Goal: Information Seeking & Learning: Understand process/instructions

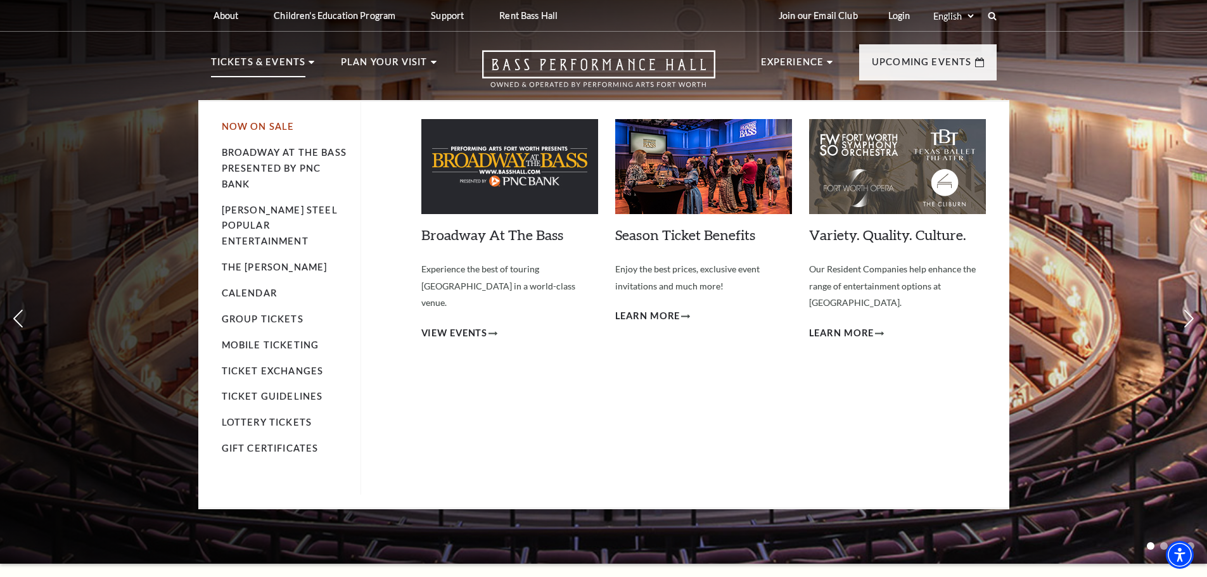
click at [258, 129] on link "Now On Sale" at bounding box center [258, 126] width 73 height 11
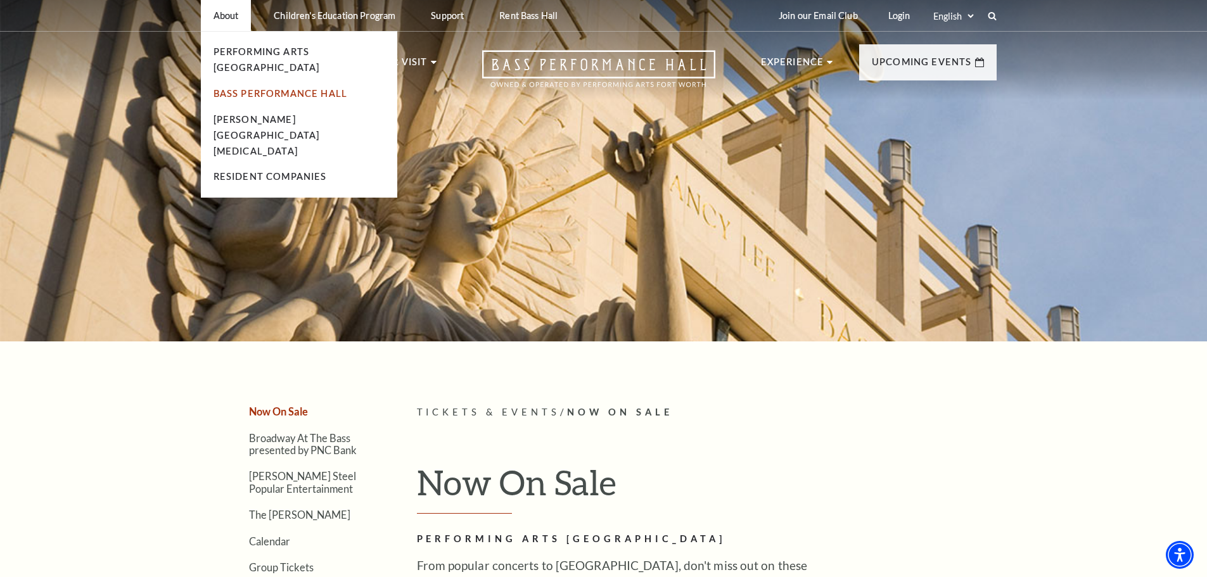
click at [274, 88] on link "Bass Performance Hall" at bounding box center [281, 93] width 134 height 11
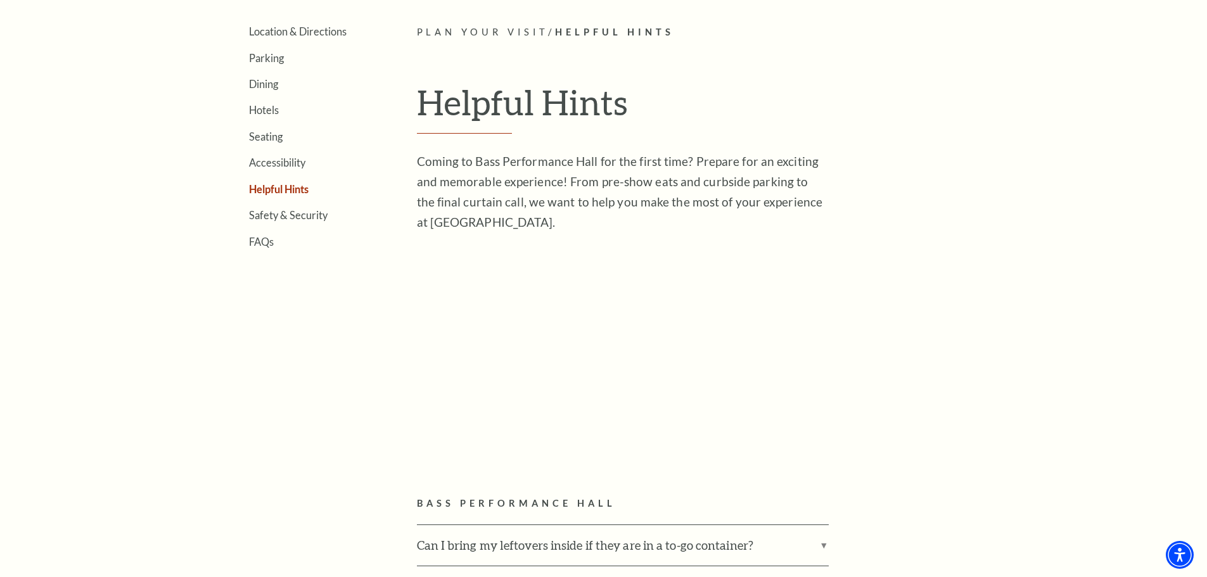
scroll to position [444, 0]
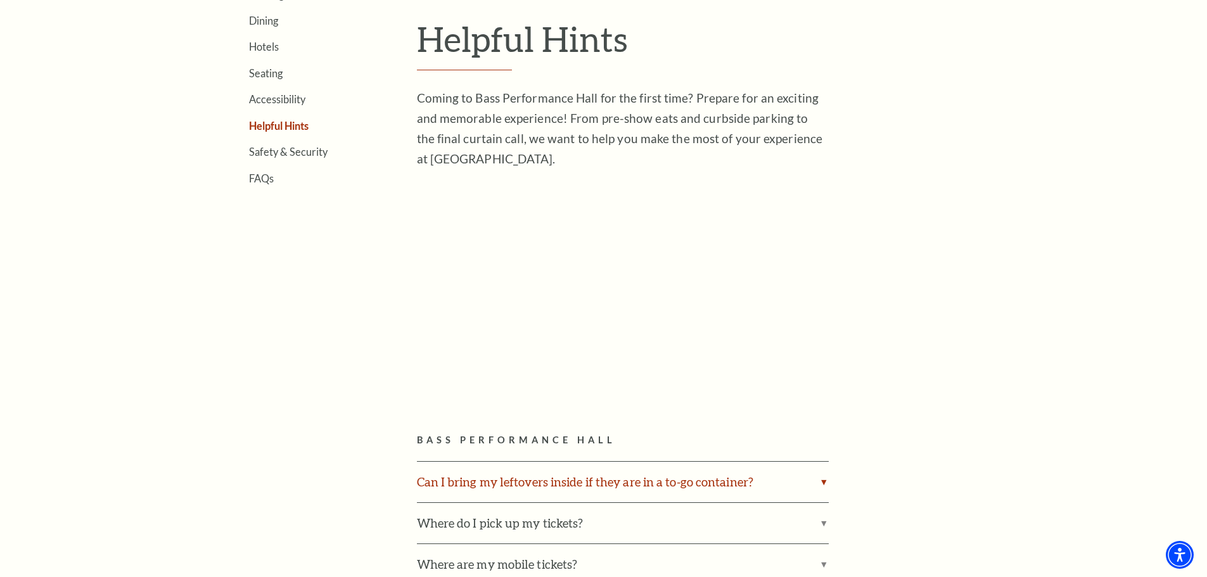
click at [601, 490] on label "Can I bring my leftovers inside if they are in a to-go container?" at bounding box center [623, 482] width 412 height 41
click at [0, 0] on input "Can I bring my leftovers inside if they are in a to-go container?" at bounding box center [0, 0] width 0 height 0
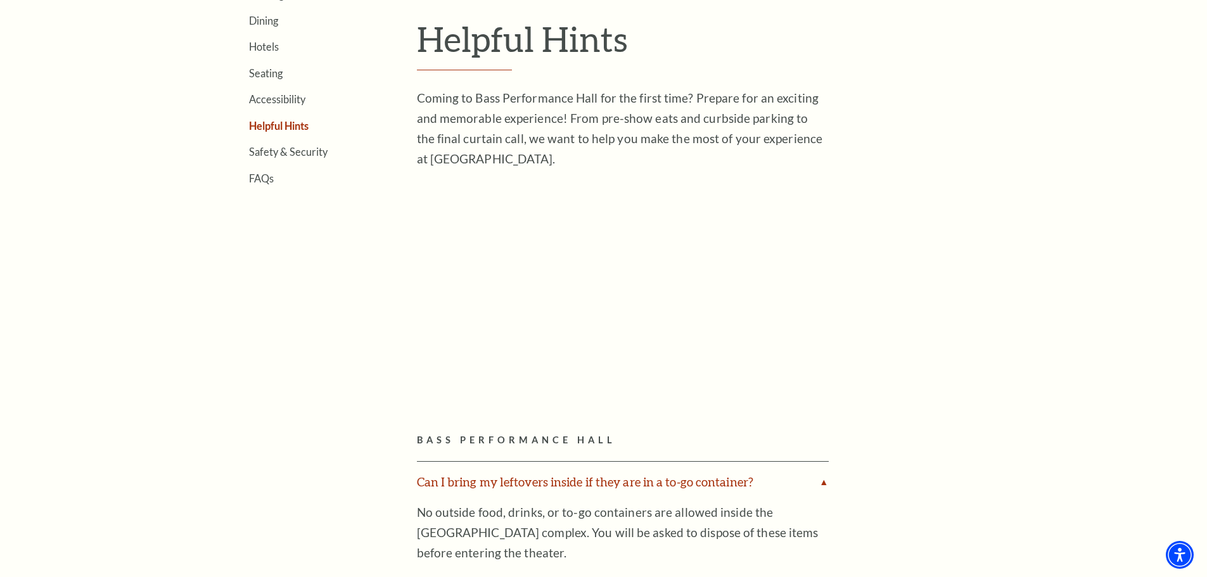
click at [613, 480] on label "Can I bring my leftovers inside if they are in a to-go container?" at bounding box center [623, 482] width 412 height 41
click at [0, 0] on input "Can I bring my leftovers inside if they are in a to-go container?" at bounding box center [0, 0] width 0 height 0
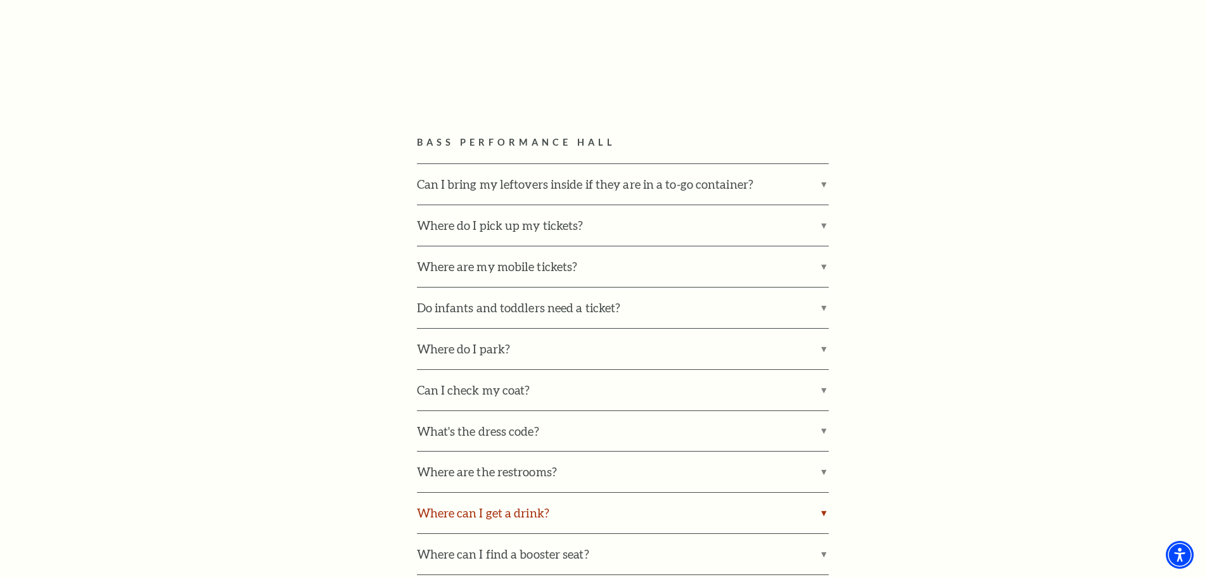
scroll to position [882, 0]
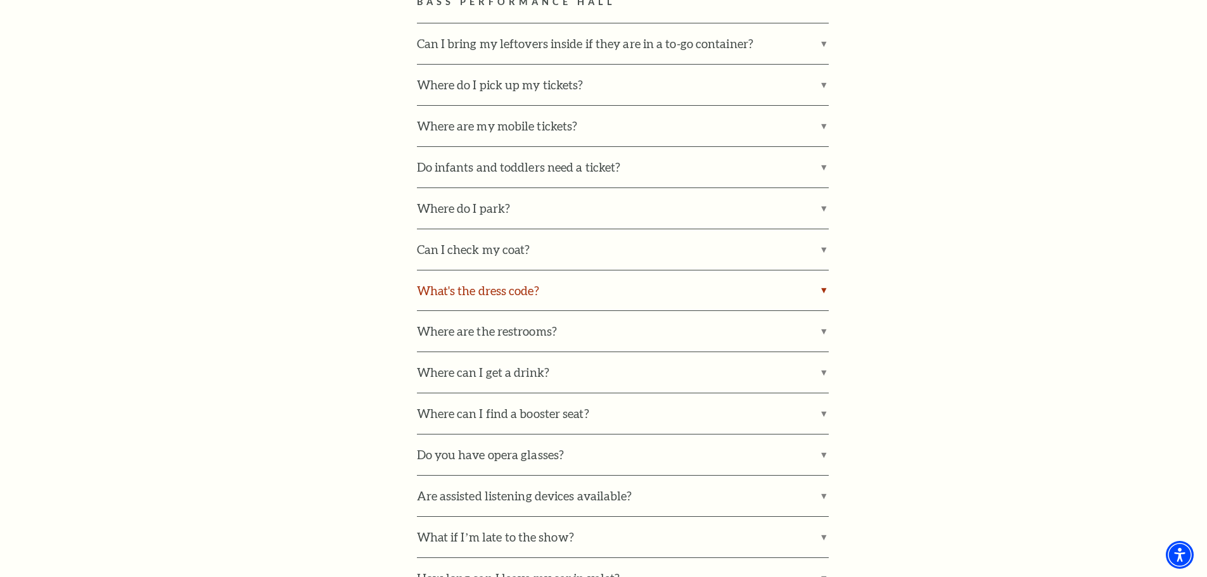
click at [632, 304] on label "What's the dress code?" at bounding box center [623, 291] width 412 height 41
click at [0, 0] on input "What's the dress code?" at bounding box center [0, 0] width 0 height 0
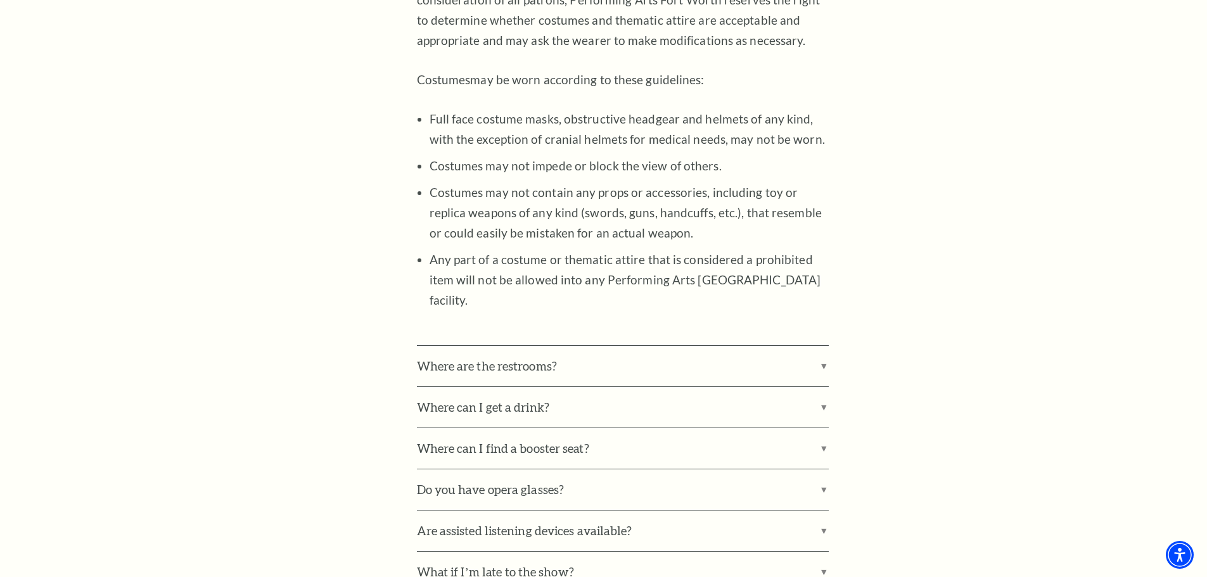
scroll to position [1326, 0]
click at [803, 396] on label "Where can I get a drink?" at bounding box center [623, 405] width 412 height 41
click at [0, 0] on input "Where can I get a drink?" at bounding box center [0, 0] width 0 height 0
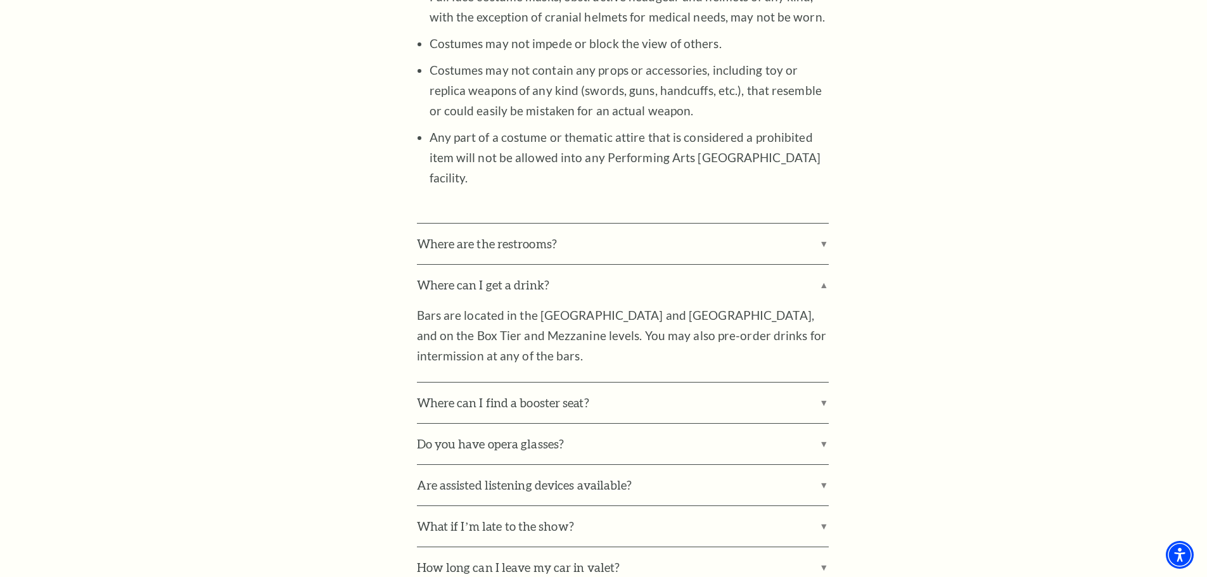
scroll to position [1452, 0]
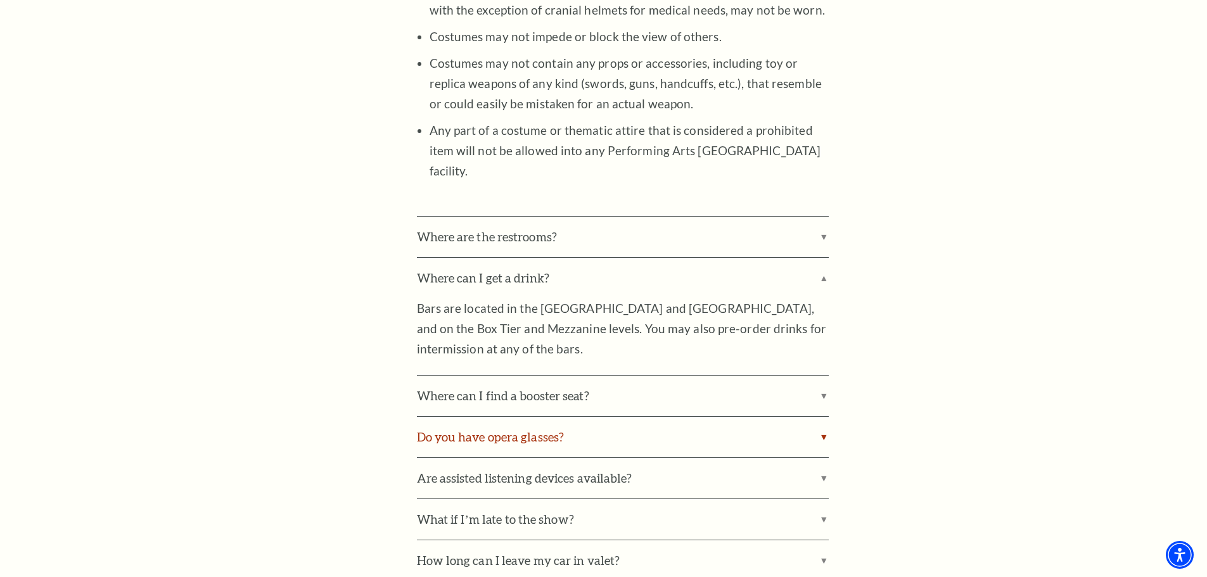
click at [706, 419] on label "Do you have opera glasses?" at bounding box center [623, 437] width 412 height 41
click at [0, 0] on input "Do you have opera glasses?" at bounding box center [0, 0] width 0 height 0
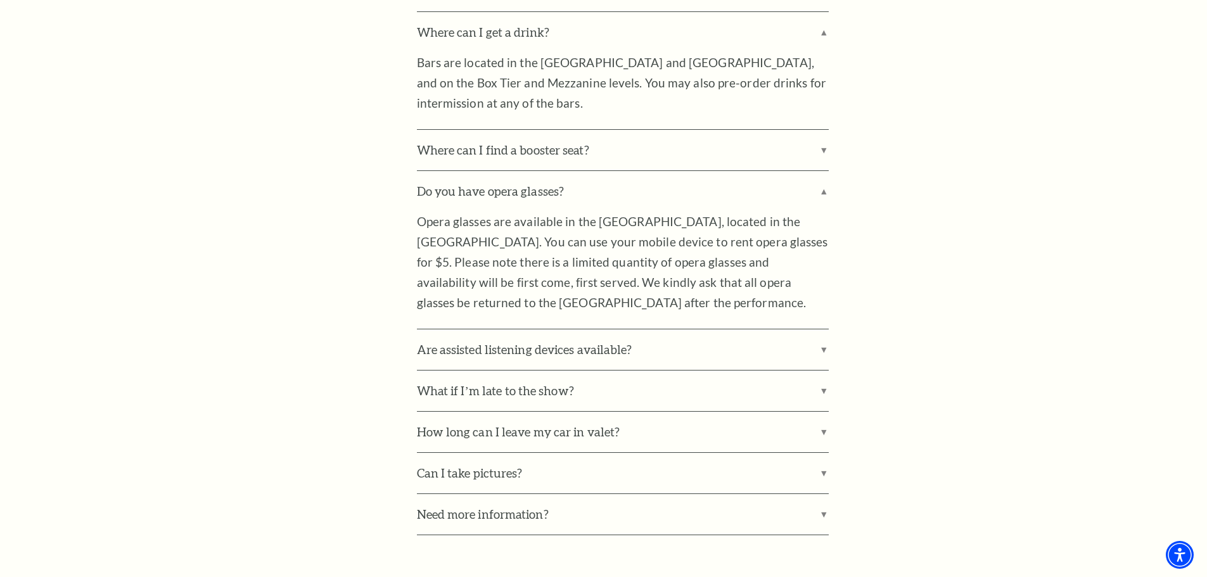
scroll to position [1837, 0]
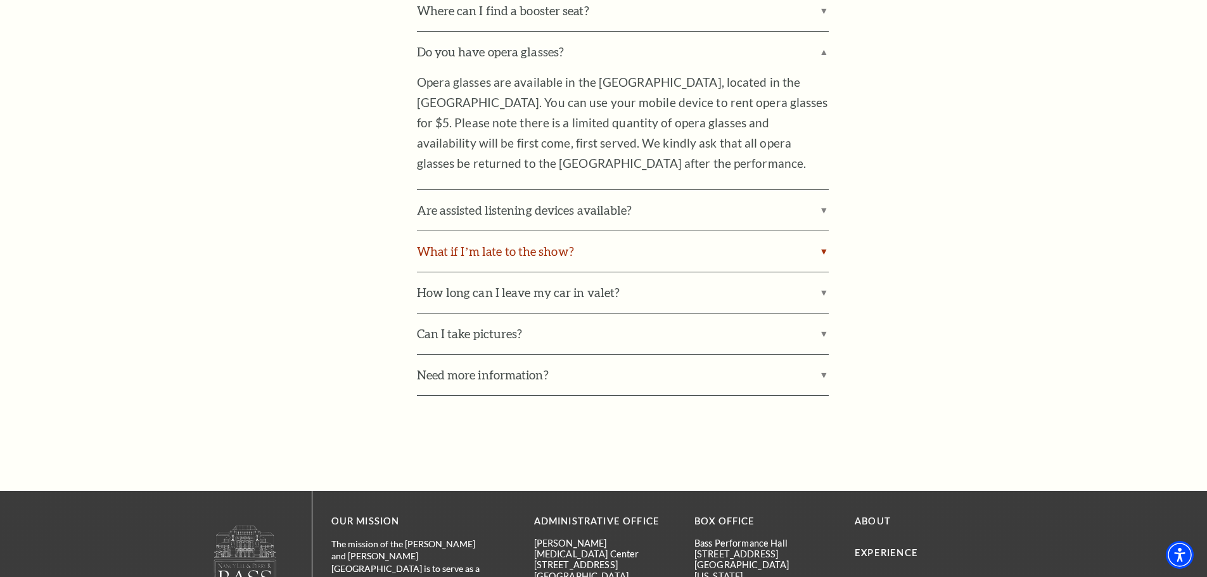
click at [690, 235] on label "What if I’m late to the show?" at bounding box center [623, 251] width 412 height 41
click at [0, 0] on input "What if I’m late to the show?" at bounding box center [0, 0] width 0 height 0
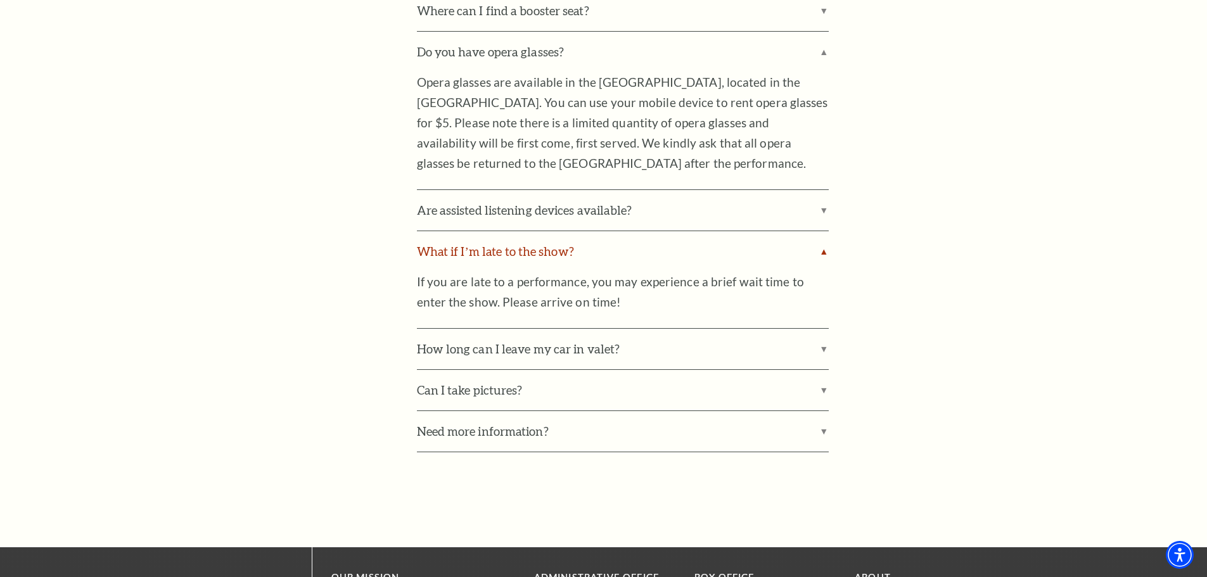
click at [694, 233] on label "What if I’m late to the show?" at bounding box center [623, 251] width 412 height 41
click at [0, 0] on input "What if I’m late to the show?" at bounding box center [0, 0] width 0 height 0
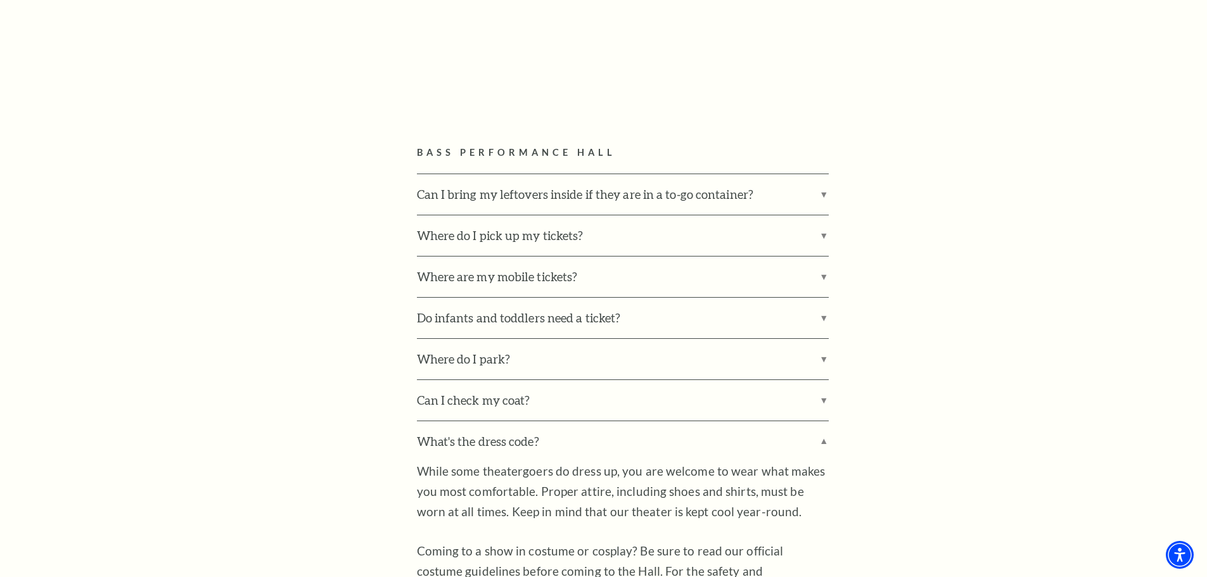
scroll to position [570, 0]
